Goal: Information Seeking & Learning: Learn about a topic

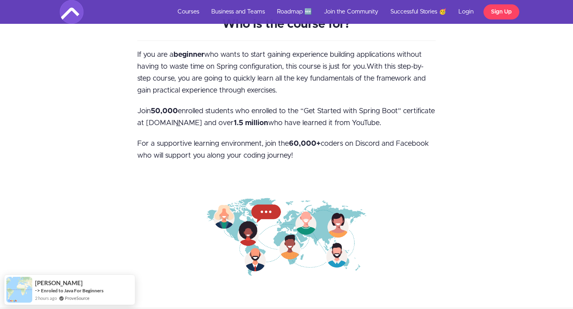
scroll to position [482, 0]
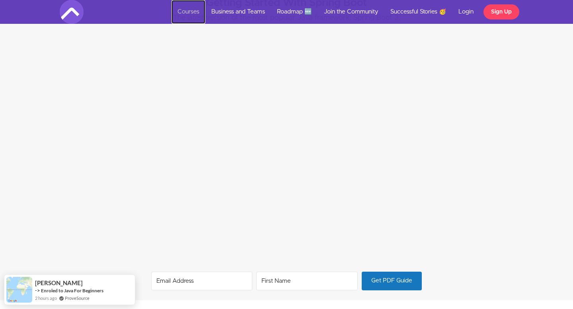
click at [189, 12] on link "Courses" at bounding box center [188, 12] width 34 height 24
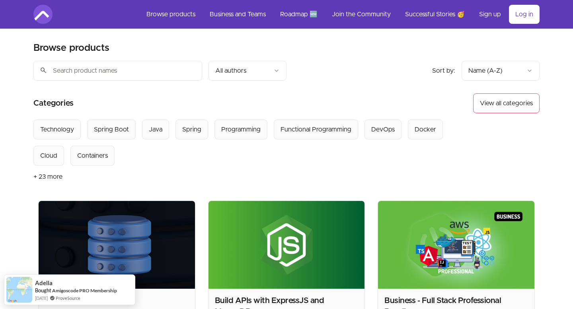
click at [140, 74] on input "search" at bounding box center [117, 71] width 169 height 20
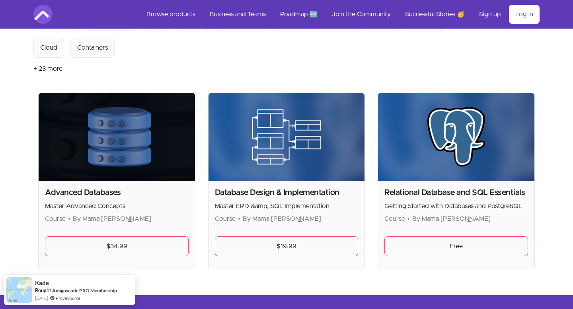
scroll to position [180, 0]
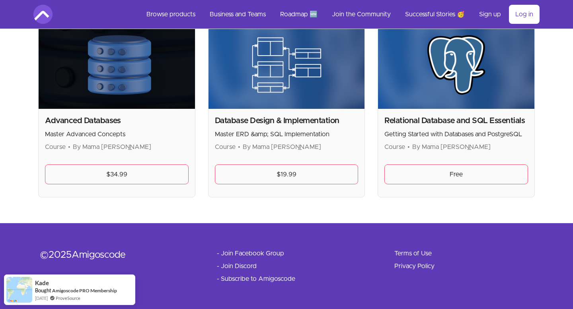
type input "database"
click at [440, 76] on img at bounding box center [456, 65] width 156 height 88
click at [453, 175] on link "Free" at bounding box center [456, 175] width 144 height 20
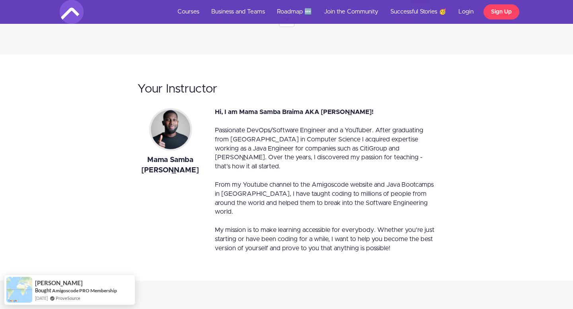
scroll to position [2284, 0]
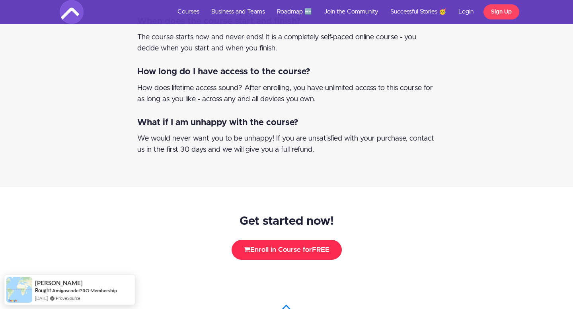
click at [272, 240] on button "Enroll in Course for FREE" at bounding box center [286, 250] width 110 height 20
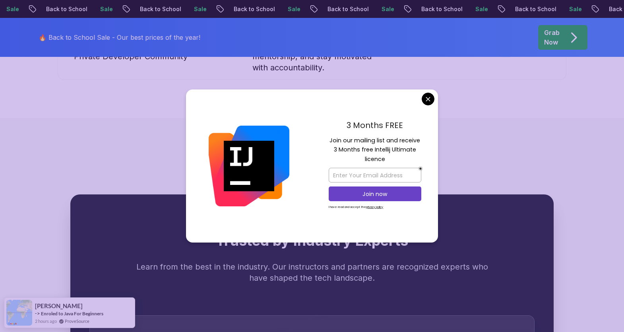
scroll to position [3053, 0]
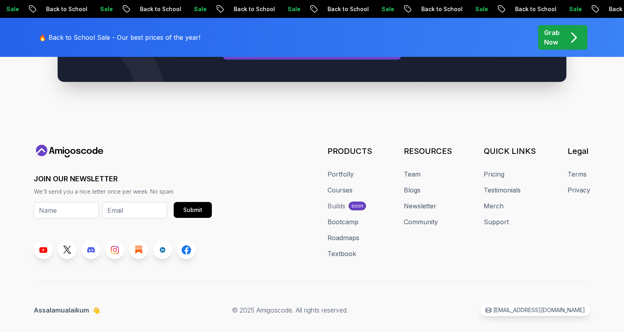
scroll to position [3052, 0]
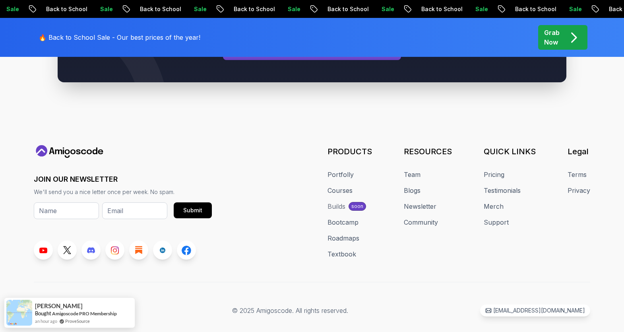
click at [95, 305] on span "👋" at bounding box center [97, 311] width 12 height 12
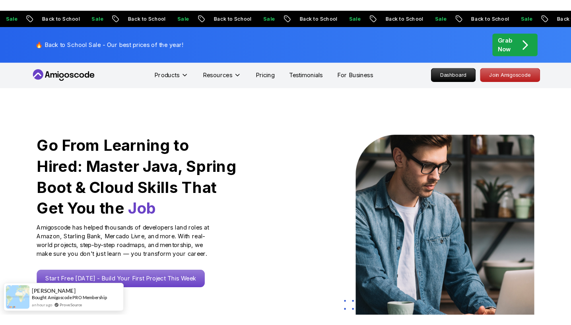
scroll to position [0, 0]
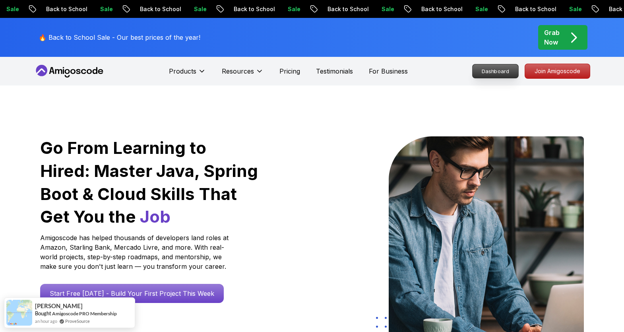
click at [484, 70] on p "Dashboard" at bounding box center [496, 71] width 46 height 14
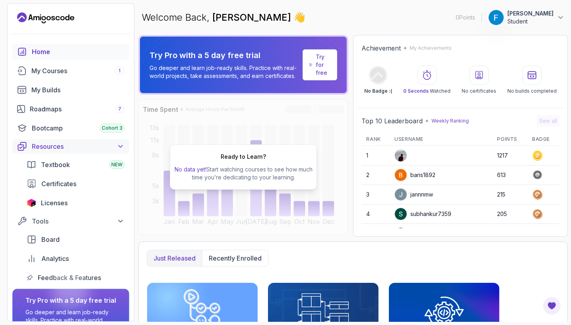
click at [69, 150] on div "Resources" at bounding box center [78, 147] width 93 height 10
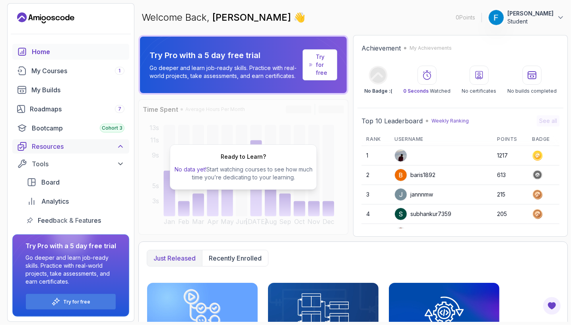
click at [69, 150] on div "Resources" at bounding box center [78, 147] width 93 height 10
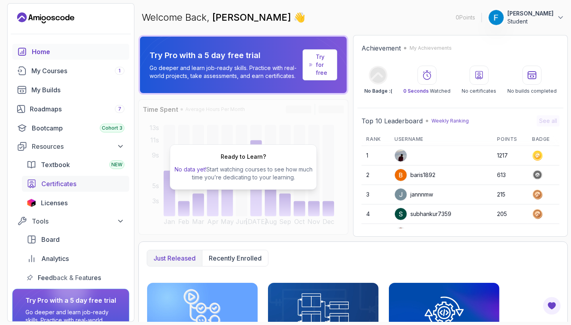
click at [68, 183] on span "Certificates" at bounding box center [58, 184] width 35 height 10
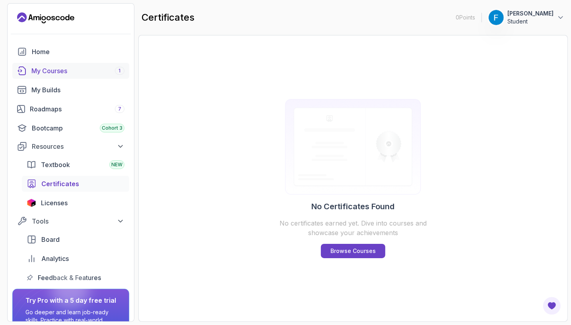
click at [48, 70] on div "My Courses 1" at bounding box center [77, 71] width 93 height 10
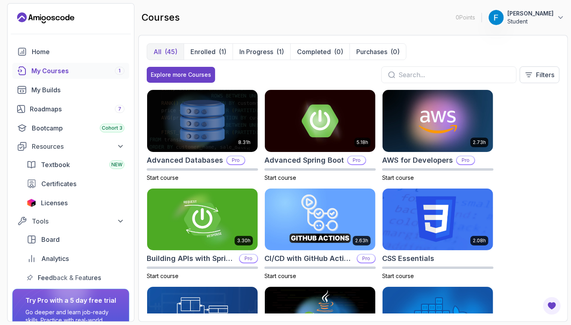
click at [54, 42] on div at bounding box center [71, 33] width 126 height 19
click at [181, 76] on div "Explore more Courses" at bounding box center [181, 75] width 60 height 8
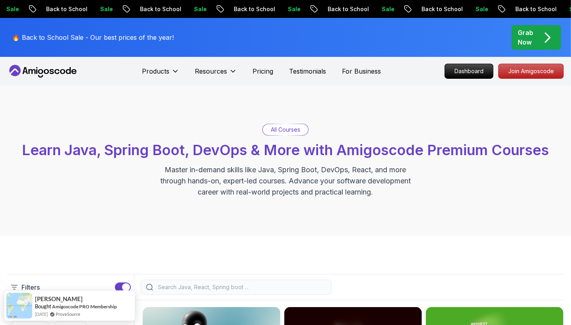
scroll to position [182, 0]
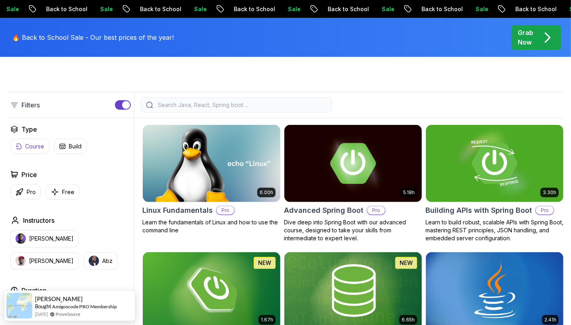
click at [32, 145] on p "Course" at bounding box center [34, 146] width 19 height 8
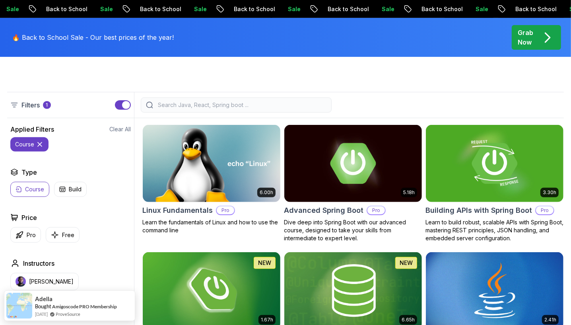
click at [200, 100] on div at bounding box center [236, 104] width 191 height 15
click at [203, 105] on input "search" at bounding box center [241, 105] width 170 height 8
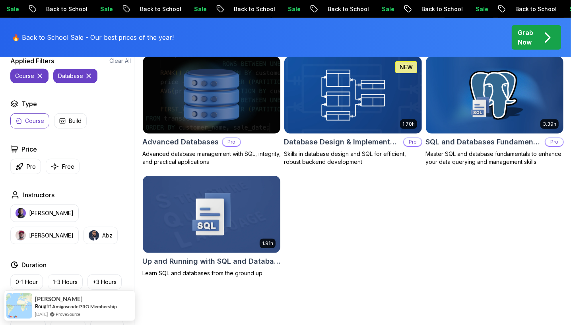
scroll to position [251, 0]
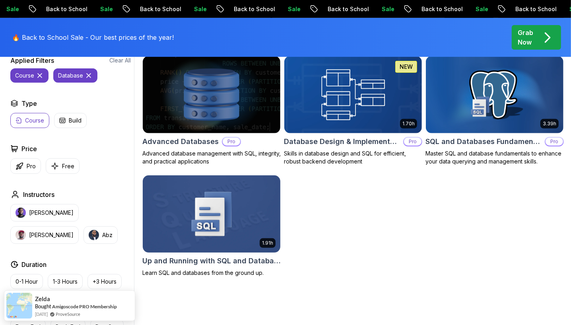
type input "database"
click at [255, 264] on h2 "Up and Running with SQL and Databases" at bounding box center [211, 260] width 138 height 11
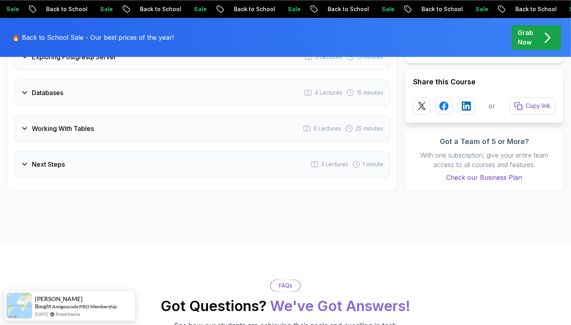
scroll to position [1241, 0]
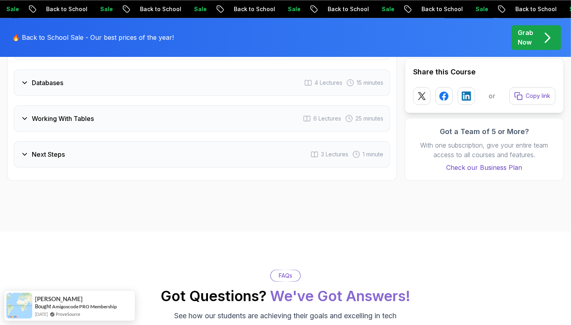
click at [35, 86] on div "Databases 4 Lectures 15 minutes" at bounding box center [202, 83] width 376 height 26
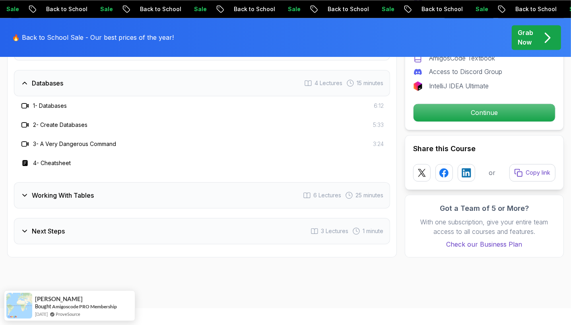
click at [62, 190] on h3 "Working With Tables" at bounding box center [63, 195] width 62 height 10
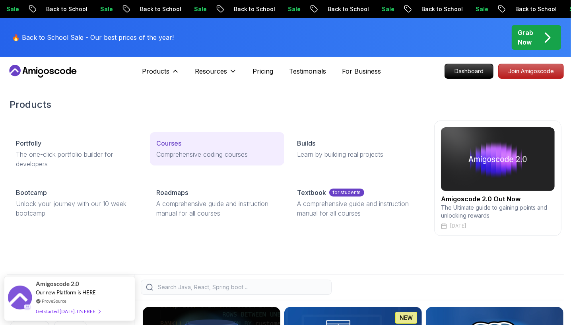
click at [171, 143] on p "Courses" at bounding box center [168, 143] width 25 height 10
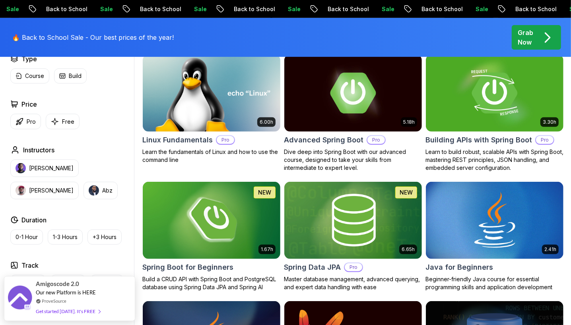
scroll to position [291, 0]
